Goal: Task Accomplishment & Management: Manage account settings

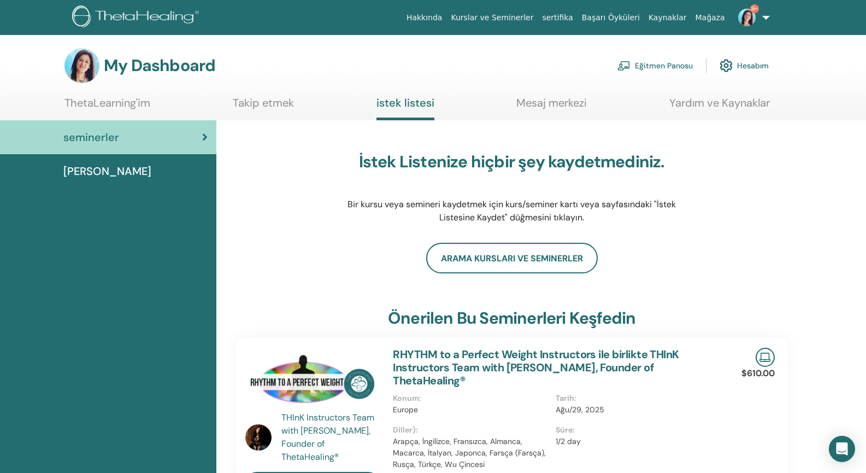
click at [339, 69] on link "Eğitmen Panosu" at bounding box center [654, 66] width 75 height 24
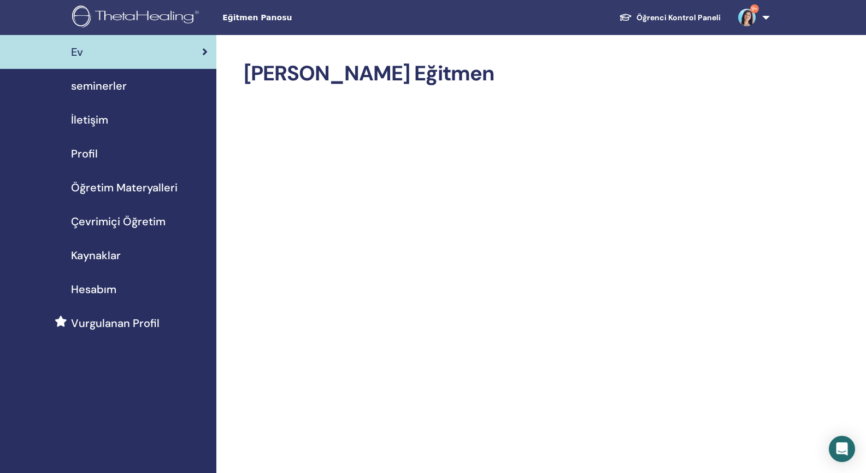
click at [109, 86] on span "seminerler" at bounding box center [99, 86] width 56 height 16
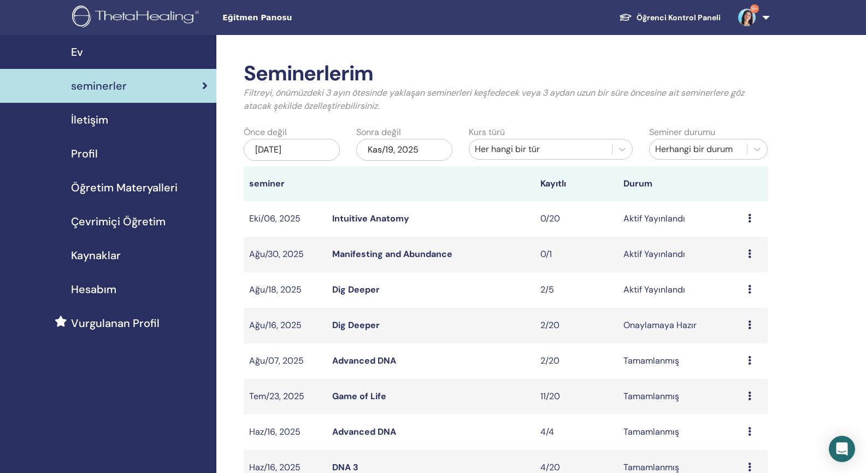
click at [351, 290] on link "Dig Deeper" at bounding box center [356, 289] width 48 height 11
click at [354, 324] on link "Dig Deeper" at bounding box center [356, 324] width 48 height 11
click at [351, 323] on link "Dig Deeper" at bounding box center [356, 324] width 48 height 11
click at [363, 292] on link "Dig Deeper" at bounding box center [356, 289] width 48 height 11
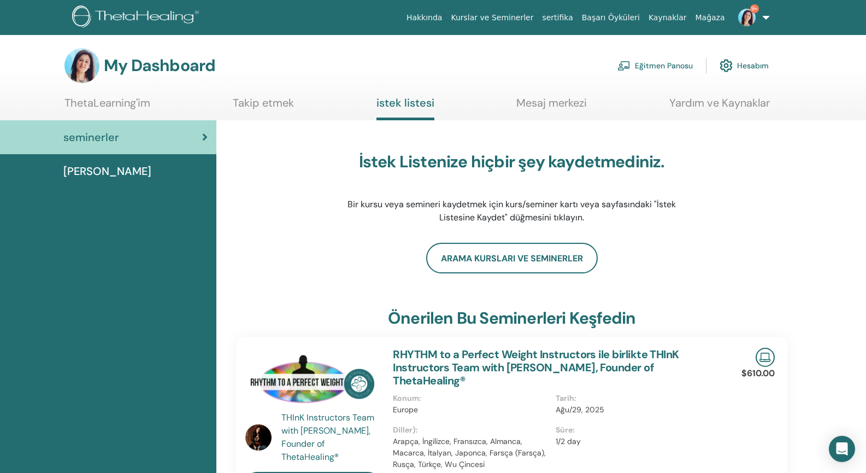
click at [665, 63] on link "Eğitmen Panosu" at bounding box center [654, 66] width 75 height 24
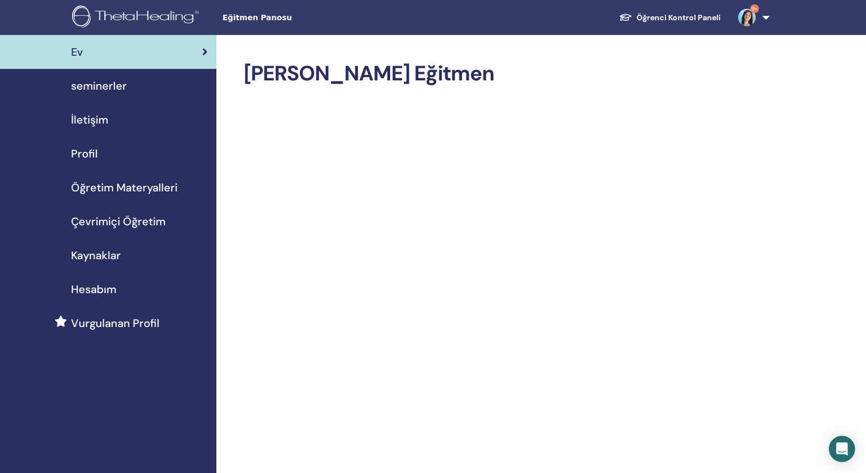
click at [107, 85] on span "seminerler" at bounding box center [99, 86] width 56 height 16
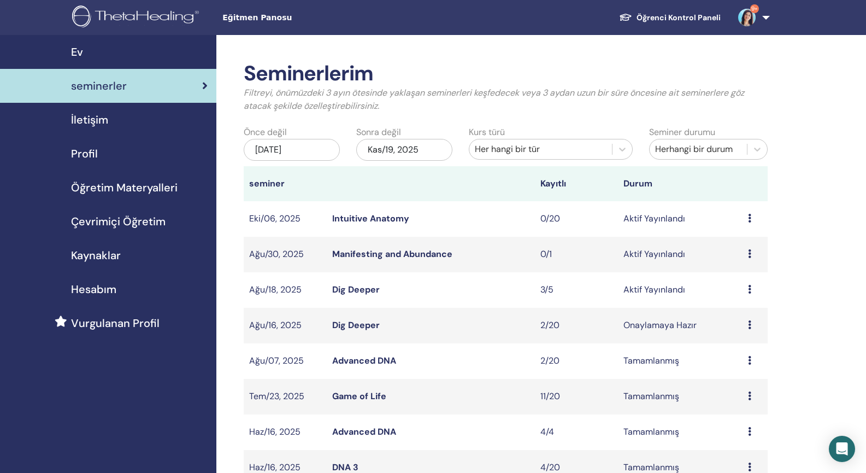
click at [360, 287] on link "Dig Deeper" at bounding box center [356, 289] width 48 height 11
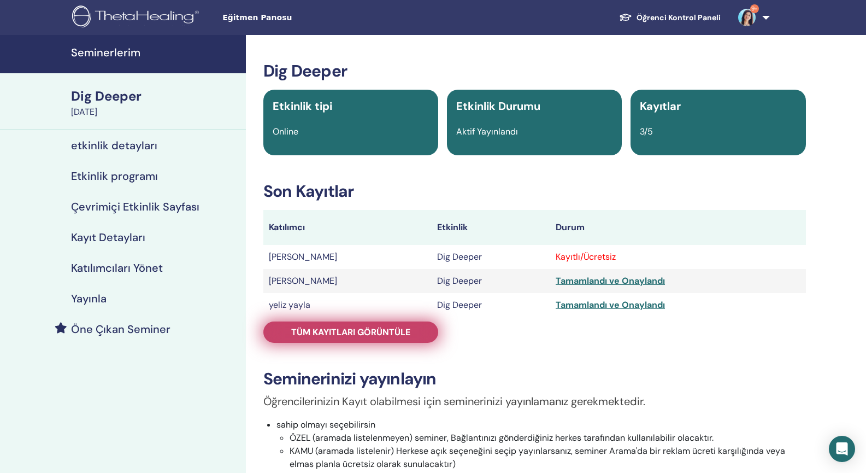
click at [398, 329] on span "Tüm kayıtları görüntüle" at bounding box center [350, 331] width 119 height 11
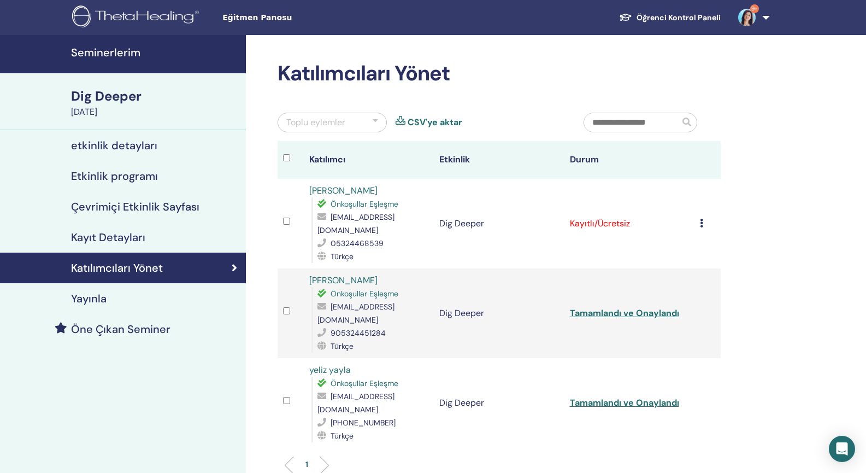
click at [703, 224] on icon at bounding box center [701, 223] width 3 height 9
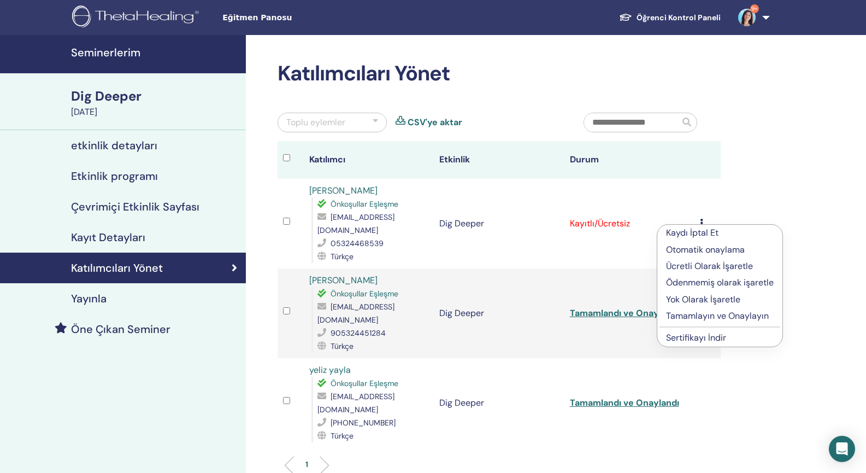
click at [689, 269] on p "Ücretli Olarak İşaretle" at bounding box center [720, 265] width 108 height 13
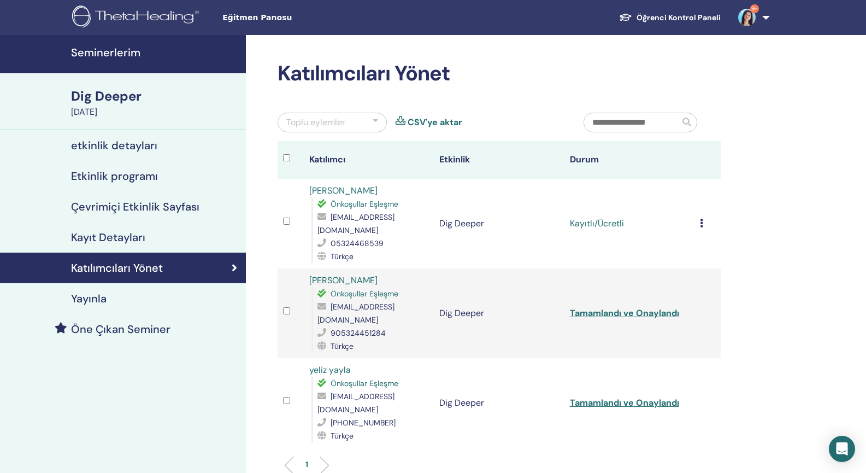
click at [699, 223] on td "Kaydı İptal Et Otomatik onaylama Ücretli Olarak İşaretle Ödenmemiş olarak işare…" at bounding box center [707, 224] width 26 height 90
click at [703, 223] on icon at bounding box center [701, 223] width 3 height 9
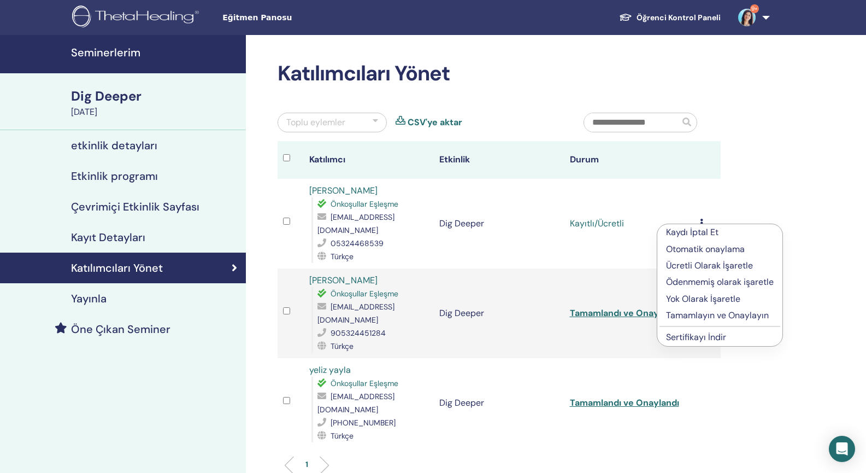
click at [685, 316] on p "Tamamlayın ve Onaylayın" at bounding box center [720, 315] width 108 height 13
